Goal: Check status: Check status

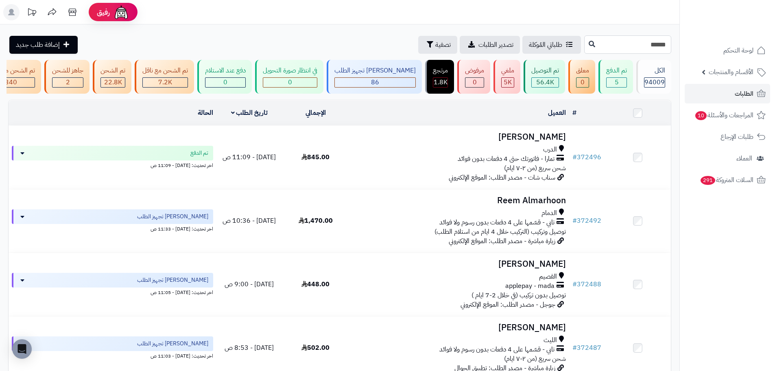
type input "******"
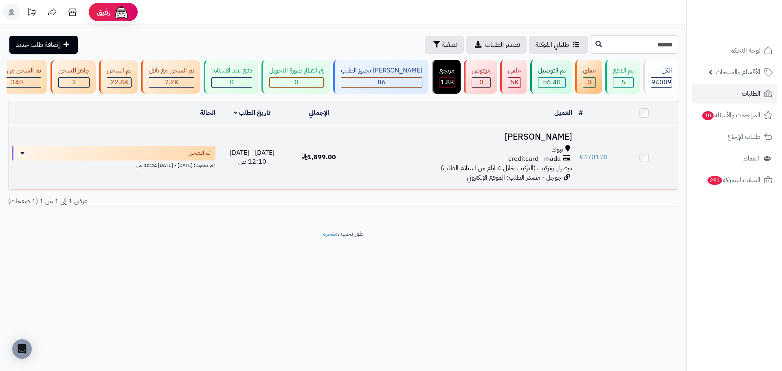
click at [531, 164] on span "creditcard - mada" at bounding box center [534, 158] width 53 height 9
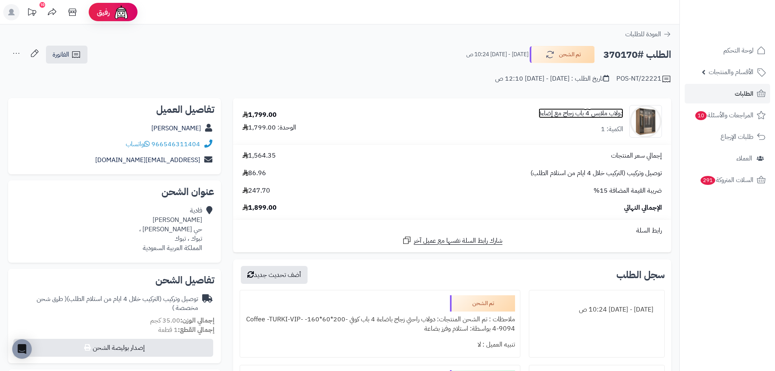
click at [563, 112] on link "دولاب ملابس 4 باب زجاج مع إضاءة" at bounding box center [581, 113] width 85 height 9
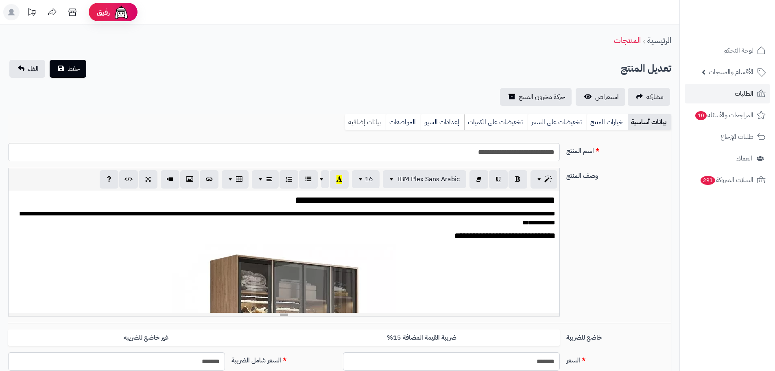
scroll to position [149, 0]
click at [357, 124] on link "بيانات إضافية" at bounding box center [365, 122] width 41 height 16
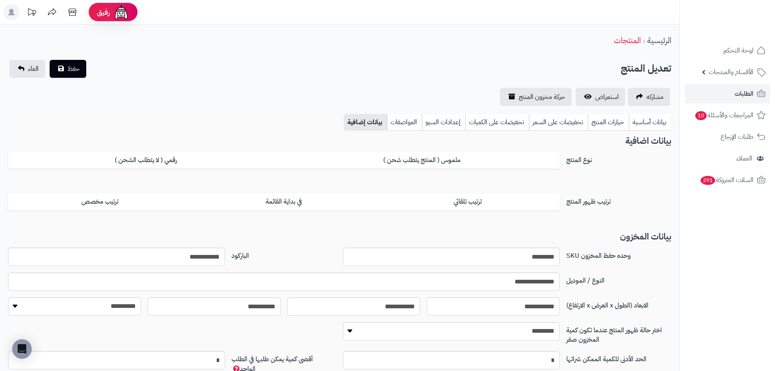
scroll to position [73, 0]
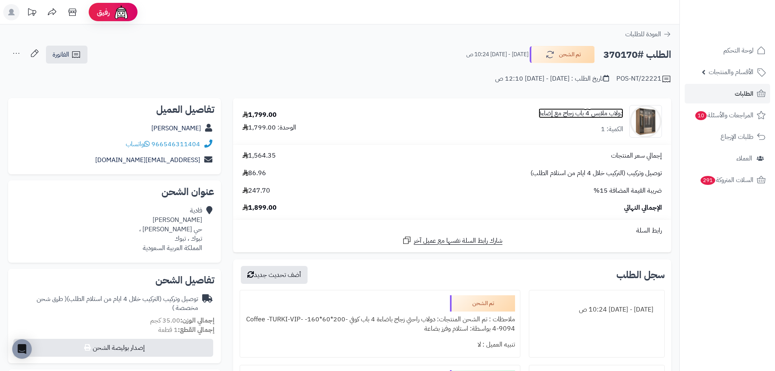
click at [580, 114] on link "دولاب ملابس 4 باب زجاج مع إضاءة" at bounding box center [581, 113] width 85 height 9
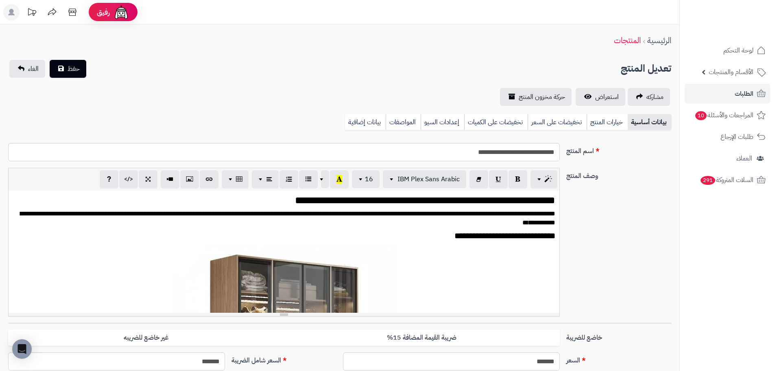
click at [371, 120] on link "بيانات إضافية" at bounding box center [365, 122] width 41 height 16
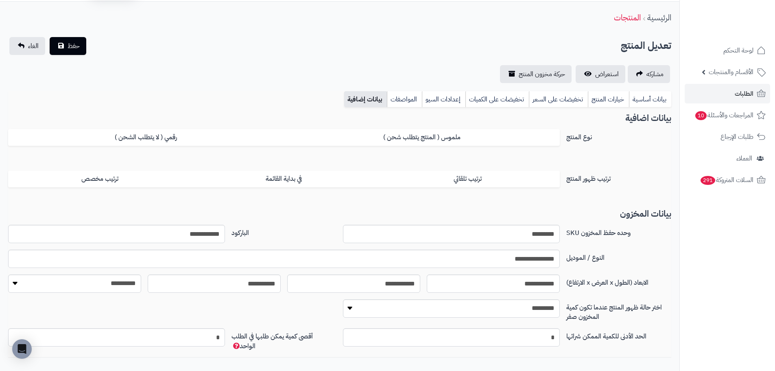
scroll to position [73, 0]
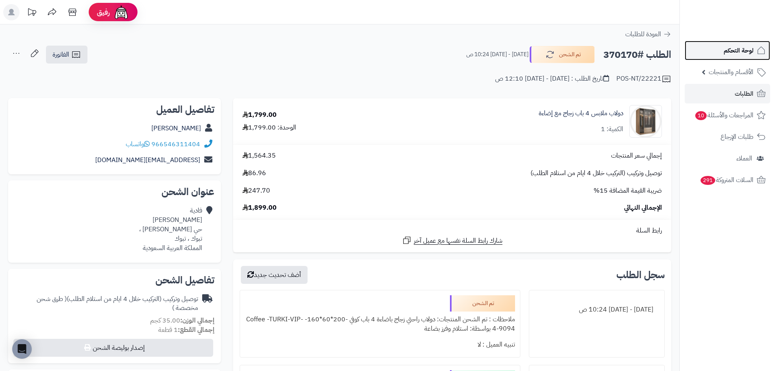
click at [730, 51] on span "لوحة التحكم" at bounding box center [739, 50] width 30 height 11
click at [719, 49] on link "لوحة التحكم" at bounding box center [727, 51] width 85 height 20
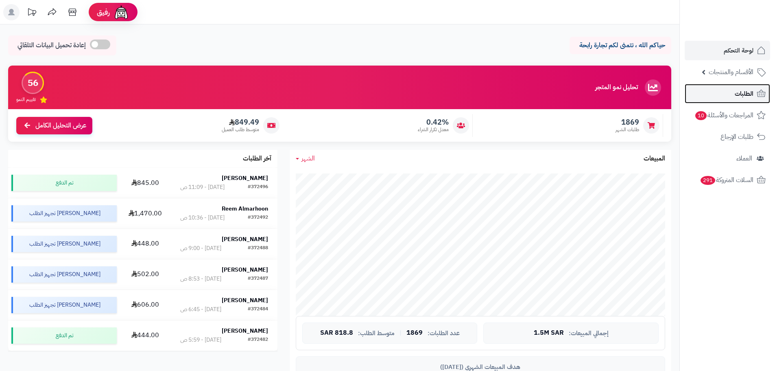
click at [740, 92] on span "الطلبات" at bounding box center [744, 93] width 19 height 11
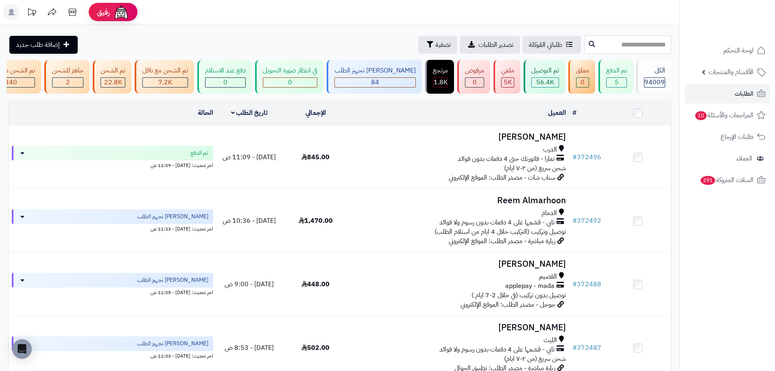
click at [638, 47] on input "text" at bounding box center [628, 44] width 87 height 18
paste input "******"
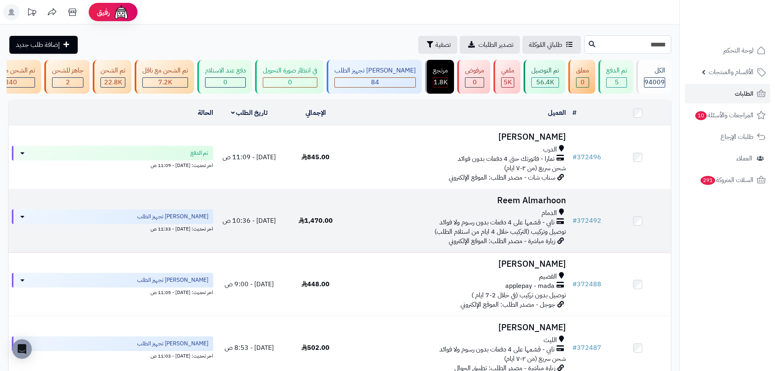
type input "******"
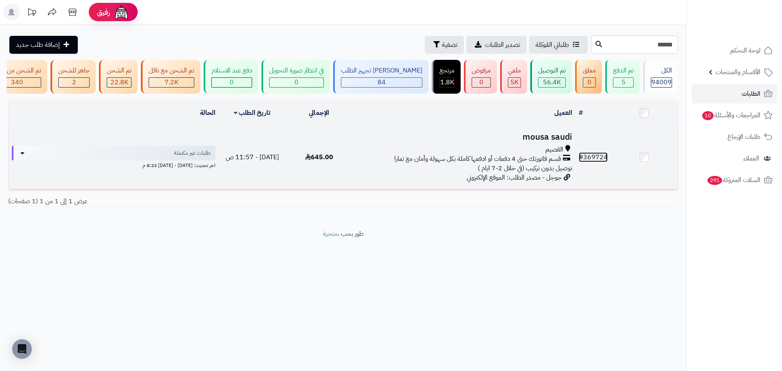
click at [593, 160] on link "# 369724" at bounding box center [592, 157] width 29 height 10
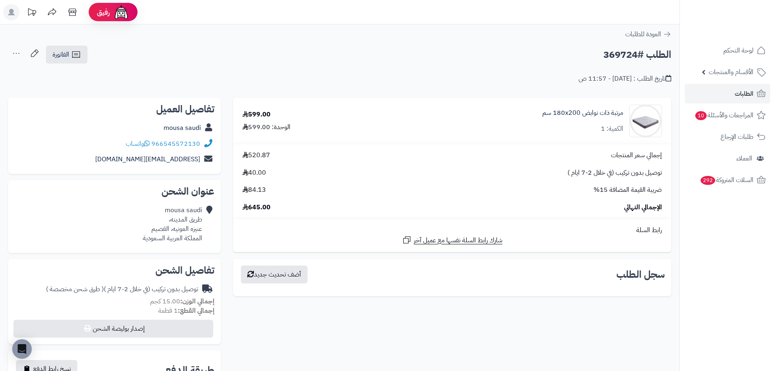
drag, startPoint x: 547, startPoint y: 204, endPoint x: 473, endPoint y: 67, distance: 155.2
click at [473, 67] on div "تاريخ الطلب : اليوم - 11:57 ص" at bounding box center [340, 73] width 664 height 19
